Goal: Communication & Community: Answer question/provide support

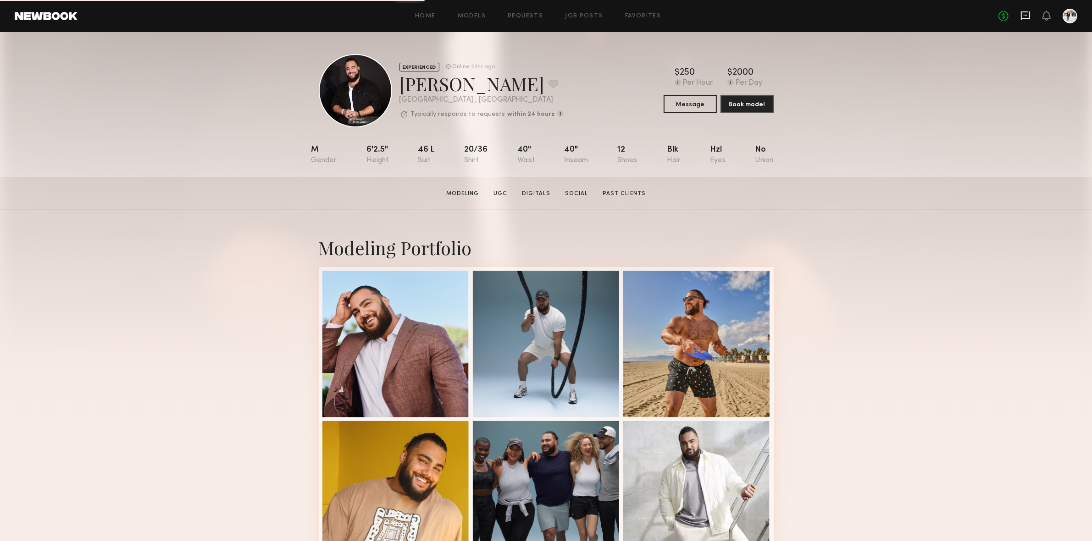
click at [1028, 14] on icon at bounding box center [1025, 16] width 10 height 10
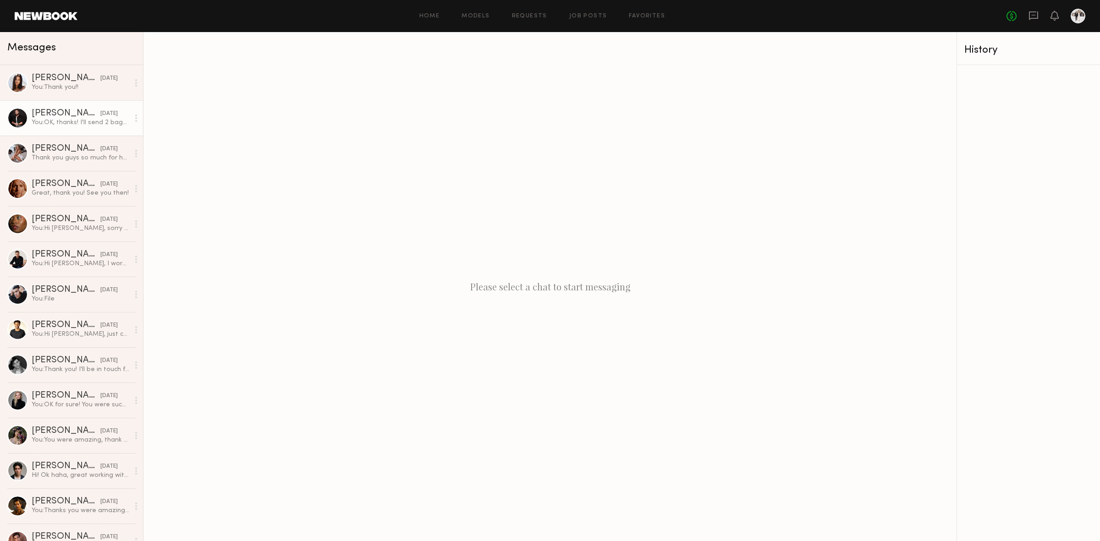
click at [46, 126] on div "You: OK, thanks! I'll send 2 bags with return labels just in case. But if the i…" at bounding box center [81, 122] width 98 height 9
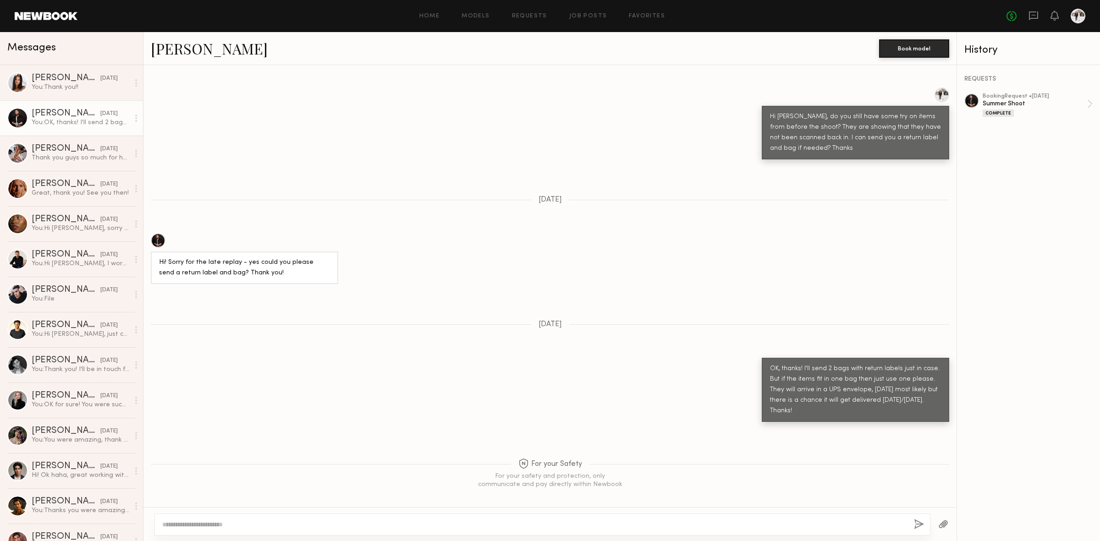
scroll to position [667, 0]
click at [283, 529] on textarea at bounding box center [534, 524] width 744 height 9
type textarea "**********"
click at [919, 520] on button "button" at bounding box center [920, 524] width 10 height 11
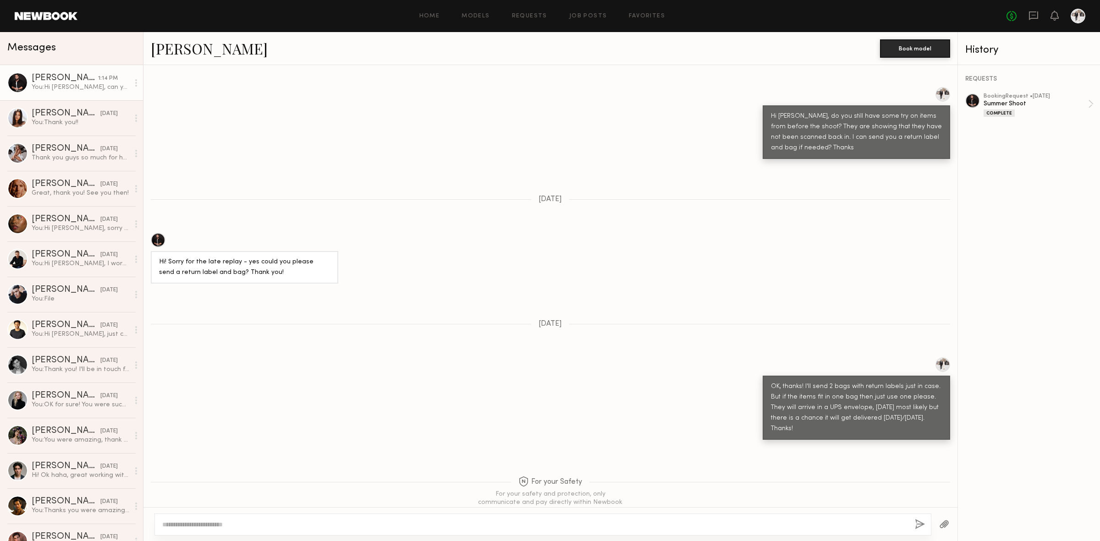
scroll to position [864, 0]
